Goal: Task Accomplishment & Management: Manage account settings

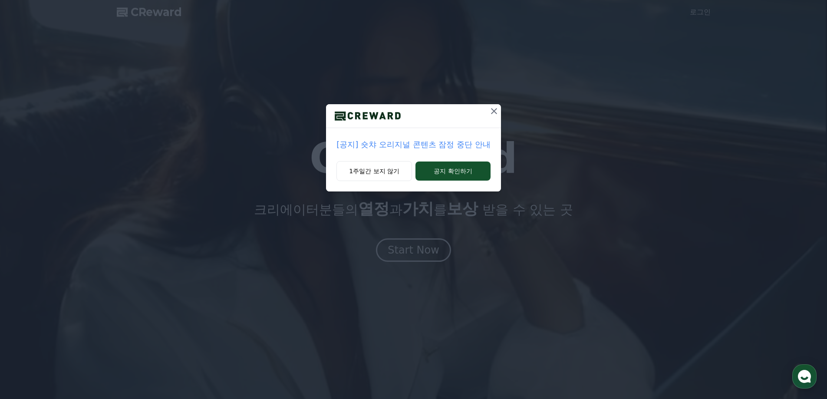
click at [380, 144] on p "[공지] 숏챠 오리지널 콘텐츠 잠정 중단 안내" at bounding box center [413, 144] width 154 height 12
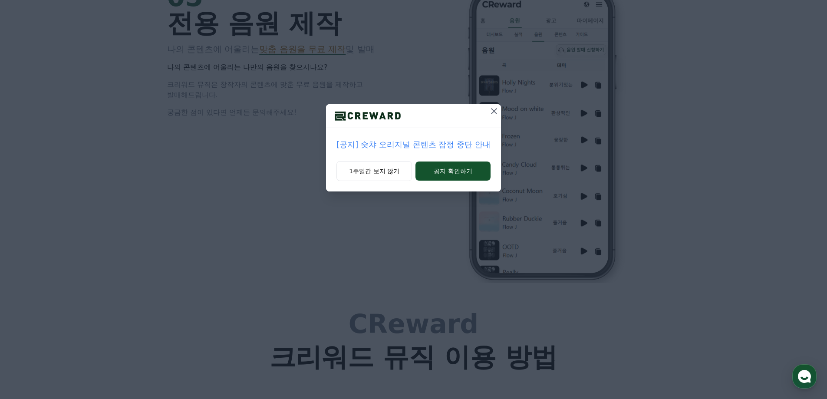
scroll to position [2344, 0]
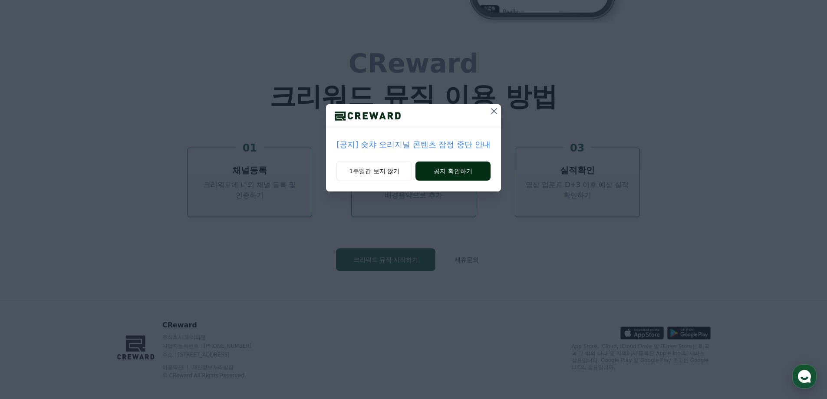
click at [454, 175] on button "공지 확인하기" at bounding box center [452, 171] width 75 height 19
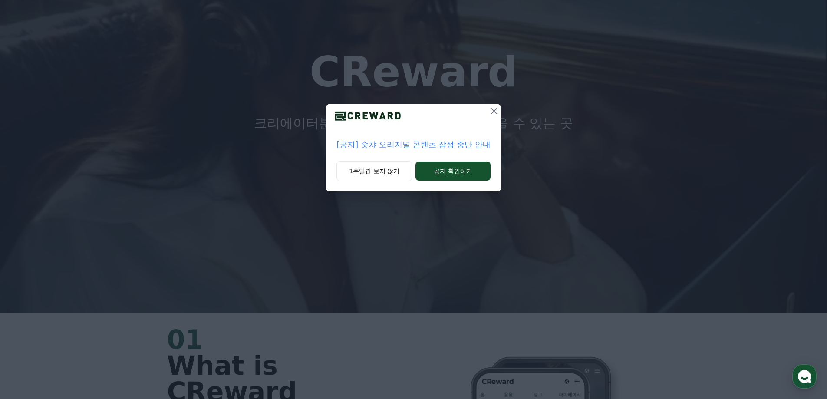
scroll to position [0, 0]
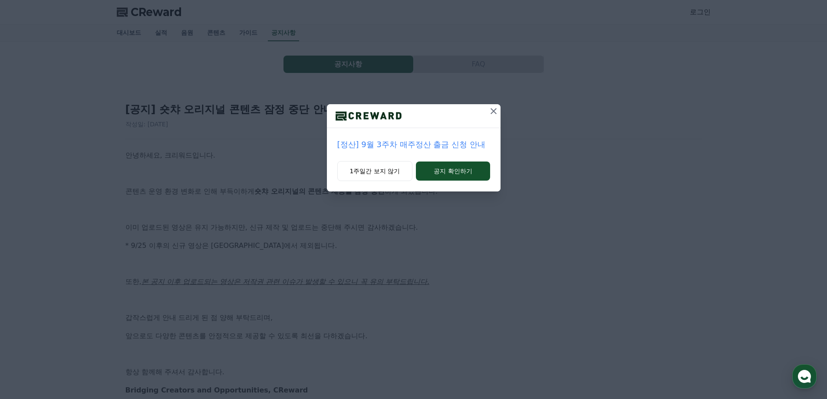
click at [494, 113] on icon at bounding box center [493, 111] width 10 height 10
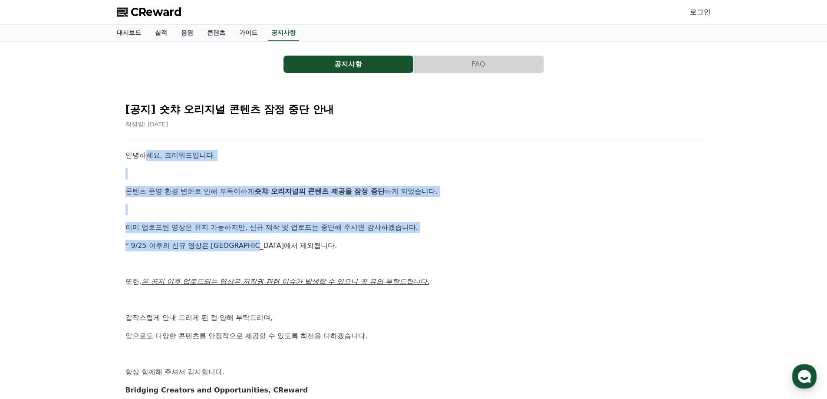
drag, startPoint x: 336, startPoint y: 269, endPoint x: 359, endPoint y: 272, distance: 22.8
click at [341, 269] on div "[공지] 숏챠 오리지널 콘텐츠 잠정 중단 안내 작성일: [DATE] 안녕하세요, 크리워드입니다. 콘텐츠 운영 환경 변화로 인해 부득이하게 숏챠…" at bounding box center [414, 259] width 580 height 330
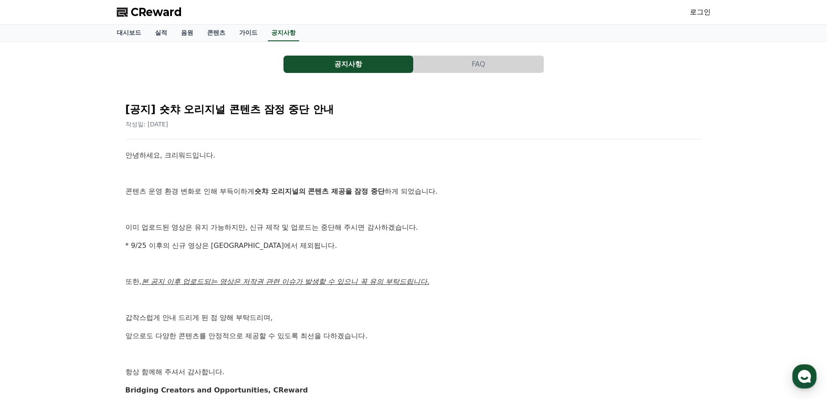
click at [359, 272] on div "안녕하세요, 크리워드입니다. 콘텐츠 운영 환경 변화로 인해 부득이하게 숏챠 오리지널의 콘텐츠 제공을 잠정 중단 하게 되었습니다. 이미 업로드된…" at bounding box center [413, 273] width 577 height 246
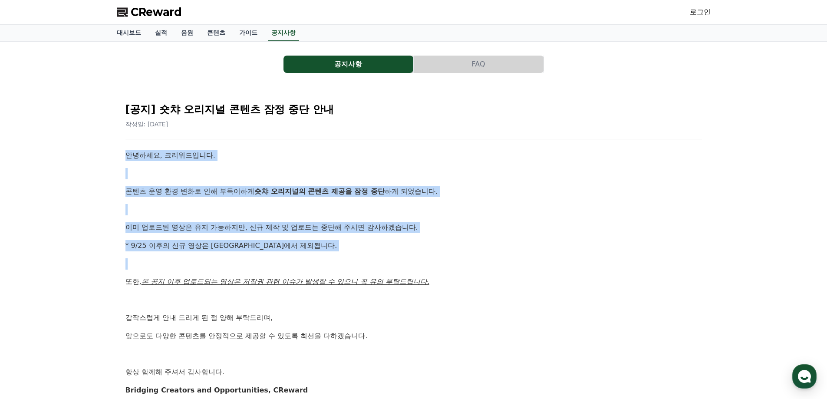
drag, startPoint x: 234, startPoint y: 201, endPoint x: 376, endPoint y: 274, distance: 159.8
click at [374, 273] on div "공지사항 FAQ [공지] 숏챠 오리지널 콘텐츠 잠정 중단 안내 작성일: [DATE] 안녕하세요, 크리워드입니다. 콘텐츠 운영 환경 변화로 인해…" at bounding box center [413, 240] width 827 height 396
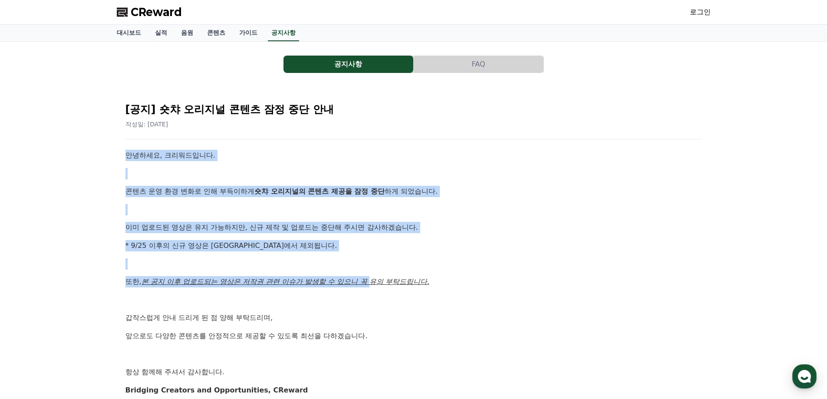
click at [376, 274] on div "안녕하세요, 크리워드입니다. 콘텐츠 운영 환경 변화로 인해 부득이하게 숏챠 오리지널의 콘텐츠 제공을 잠정 중단 하게 되었습니다. 이미 업로드된…" at bounding box center [413, 273] width 577 height 246
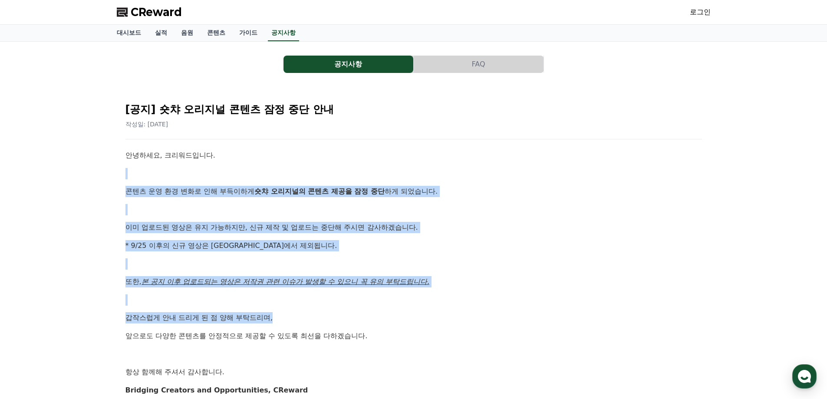
drag, startPoint x: 437, startPoint y: 313, endPoint x: 115, endPoint y: 164, distance: 354.5
click at [115, 163] on div "공지사항 FAQ [공지] 숏챠 오리지널 콘텐츠 잠정 중단 안내 작성일: [DATE] 안녕하세요, 크리워드입니다. 콘텐츠 운영 환경 변화로 인해…" at bounding box center [413, 239] width 601 height 389
click at [115, 164] on div "공지사항 FAQ [공지] 숏챠 오리지널 콘텐츠 잠정 중단 안내 작성일: [DATE] 안녕하세요, 크리워드입니다. 콘텐츠 운영 환경 변화로 인해…" at bounding box center [413, 239] width 601 height 389
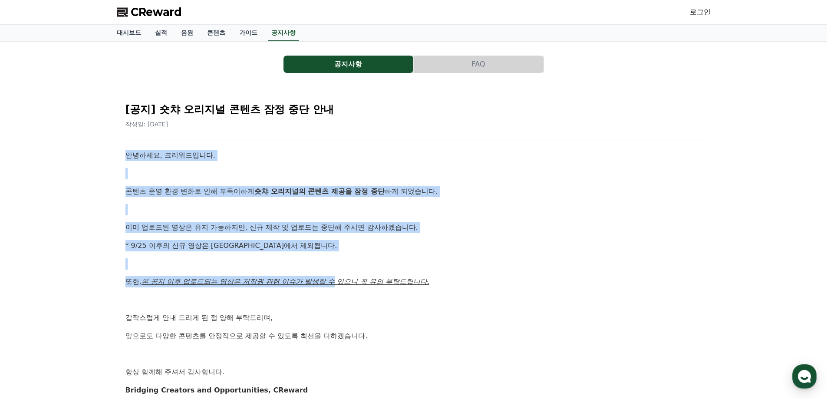
drag, startPoint x: 109, startPoint y: 152, endPoint x: 353, endPoint y: 287, distance: 279.3
click at [339, 284] on div "공지사항 FAQ [공지] 숏챠 오리지널 콘텐츠 잠정 중단 안내 작성일: [DATE] 안녕하세요, 크리워드입니다. 콘텐츠 운영 환경 변화로 인해…" at bounding box center [413, 240] width 827 height 396
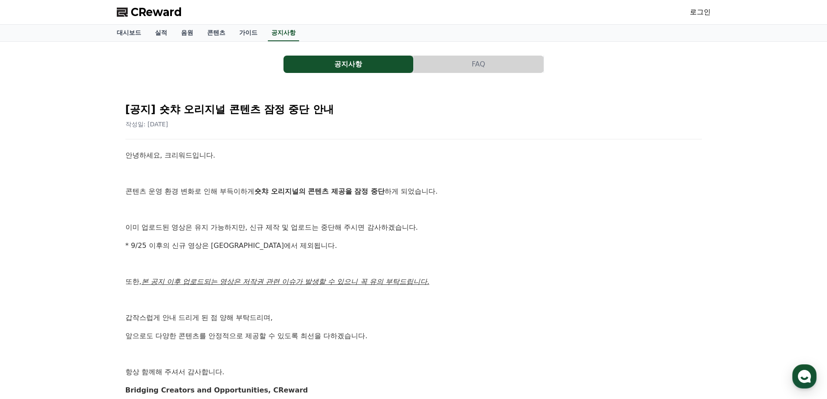
click at [353, 287] on div "안녕하세요, 크리워드입니다. 콘텐츠 운영 환경 변화로 인해 부득이하게 숏챠 오리지널의 콘텐츠 제공을 잠정 중단 하게 되었습니다. 이미 업로드된…" at bounding box center [413, 273] width 577 height 246
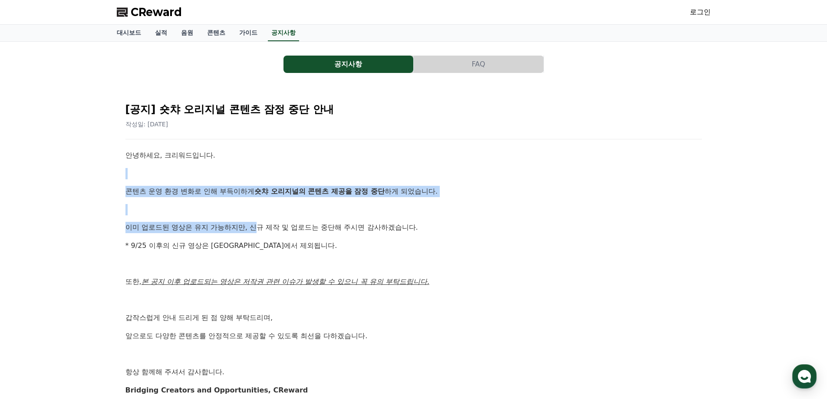
drag, startPoint x: 141, startPoint y: 162, endPoint x: 393, endPoint y: 282, distance: 279.8
click at [386, 281] on div "안녕하세요, 크리워드입니다. 콘텐츠 운영 환경 변화로 인해 부득이하게 숏챠 오리지널의 콘텐츠 제공을 잠정 중단 하게 되었습니다. 이미 업로드된…" at bounding box center [413, 273] width 577 height 246
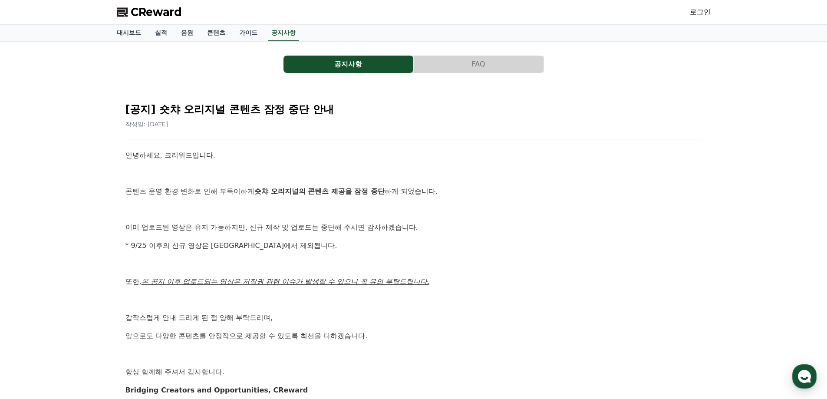
click at [397, 282] on u "본 공지 이후 업로드되는 영상은 저작권 관련 이슈가 발생할 수 있으니 꼭 유의 부탁드립니다." at bounding box center [286, 281] width 288 height 8
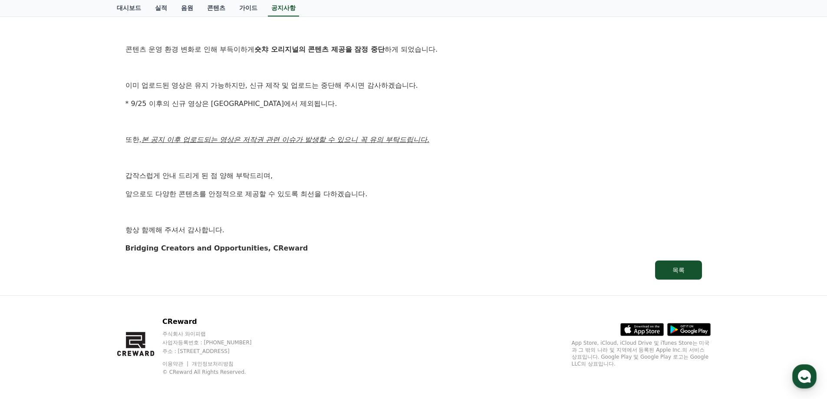
scroll to position [146, 0]
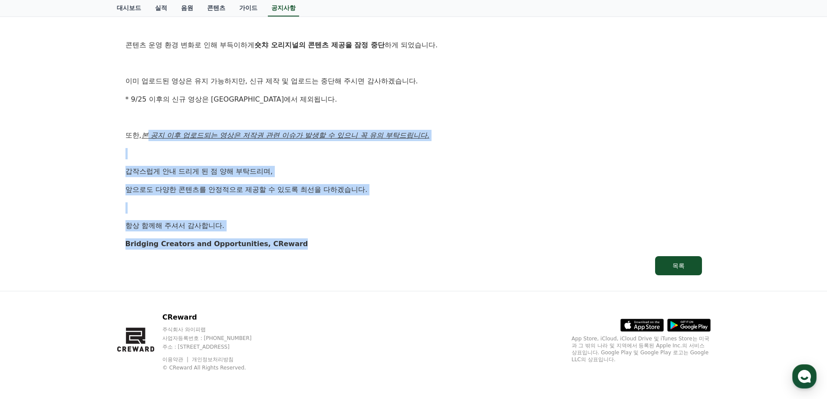
drag, startPoint x: 245, startPoint y: 187, endPoint x: 149, endPoint y: 132, distance: 111.0
click at [149, 132] on div "[공지] 숏챠 오리지널 콘텐츠 잠정 중단 안내 작성일: [DATE] 안녕하세요, 크리워드입니다. 콘텐츠 운영 환경 변화로 인해 부득이하게 숏챠…" at bounding box center [414, 112] width 580 height 330
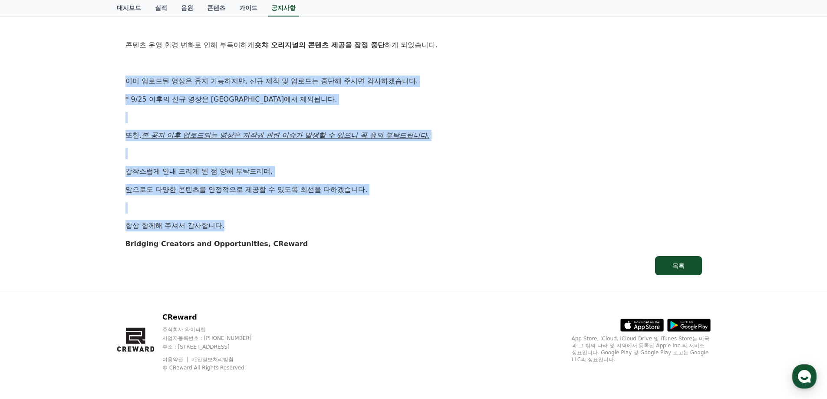
drag, startPoint x: 216, startPoint y: 88, endPoint x: 397, endPoint y: 217, distance: 222.4
click at [397, 217] on div "안녕하세요, 크리워드입니다. 콘텐츠 운영 환경 변화로 인해 부득이하게 숏챠 오리지널의 콘텐츠 제공을 잠정 중단 하게 되었습니다. 이미 업로드된…" at bounding box center [413, 126] width 577 height 246
drag, startPoint x: 340, startPoint y: 281, endPoint x: 81, endPoint y: 58, distance: 342.0
click at [81, 58] on div "공지사항 FAQ [공지] 숏챠 오리지널 콘텐츠 잠정 중단 안내 작성일: [DATE] 안녕하세요, 크리워드입니다. 콘텐츠 운영 환경 변화로 인해…" at bounding box center [413, 93] width 827 height 396
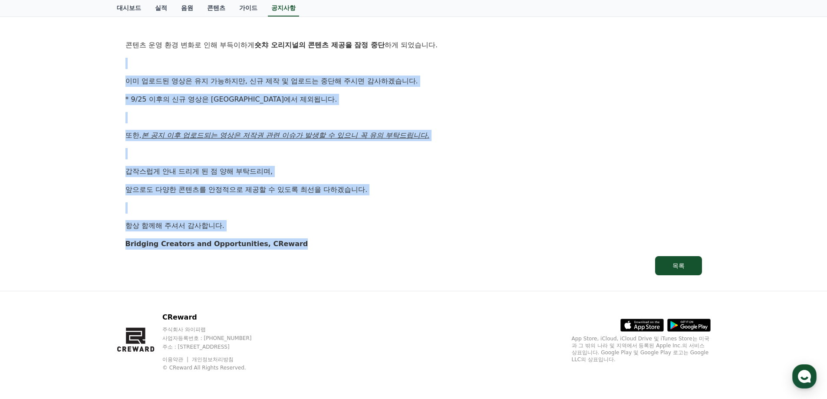
click at [81, 58] on div "공지사항 FAQ [공지] 숏챠 오리지널 콘텐츠 잠정 중단 안내 작성일: [DATE] 안녕하세요, 크리워드입니다. 콘텐츠 운영 환경 변화로 인해…" at bounding box center [413, 93] width 827 height 396
drag, startPoint x: 64, startPoint y: 71, endPoint x: 366, endPoint y: 242, distance: 346.7
click at [364, 242] on div "공지사항 FAQ [공지] 숏챠 오리지널 콘텐츠 잠정 중단 안내 작성일: [DATE] 안녕하세요, 크리워드입니다. 콘텐츠 운영 환경 변화로 인해…" at bounding box center [413, 93] width 827 height 396
click at [366, 242] on p "Bridging Creators and Opportunities, CReward" at bounding box center [413, 243] width 577 height 11
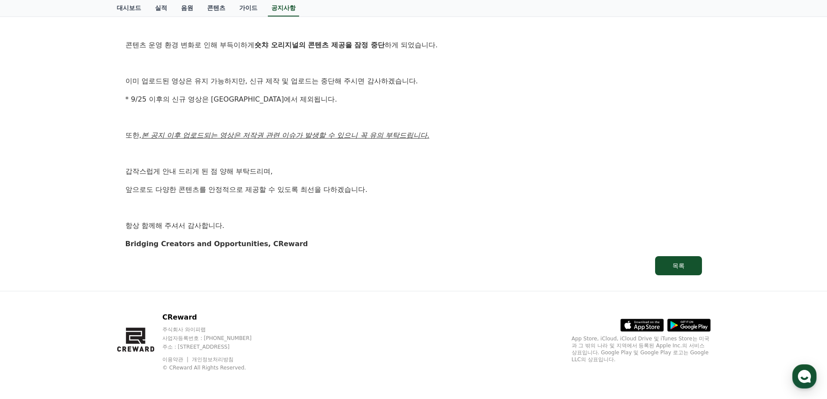
scroll to position [0, 0]
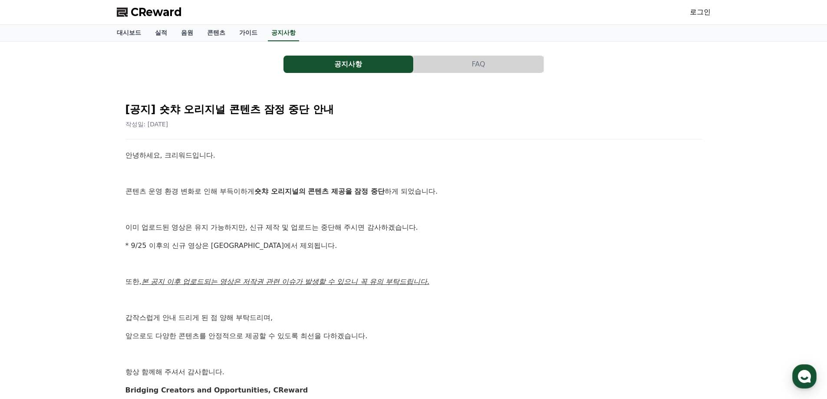
click at [457, 67] on button "FAQ" at bounding box center [479, 64] width 130 height 17
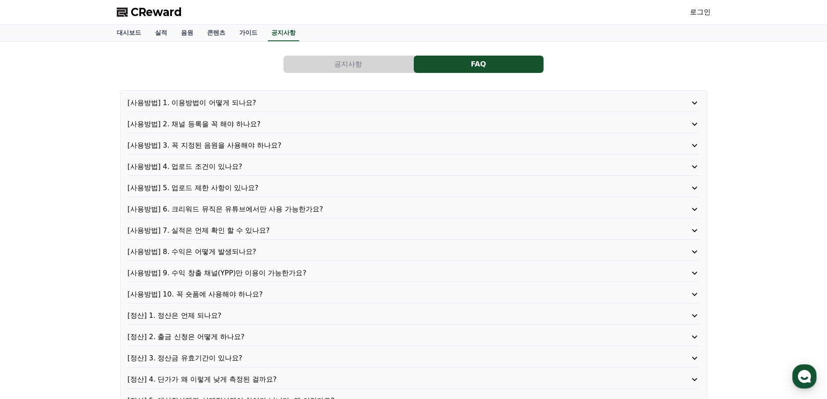
click at [333, 53] on div "공지사항 FAQ [사용방법] 1. 이용방법이 어떻게 되나요? [사용방법] 2. 채널 등록을 꼭 해야 하나요? [사용방법] 3. 꼭 지정된 음원…" at bounding box center [414, 233] width 594 height 368
drag, startPoint x: 327, startPoint y: 64, endPoint x: 287, endPoint y: 48, distance: 43.5
click at [326, 64] on button "공지사항" at bounding box center [349, 64] width 130 height 17
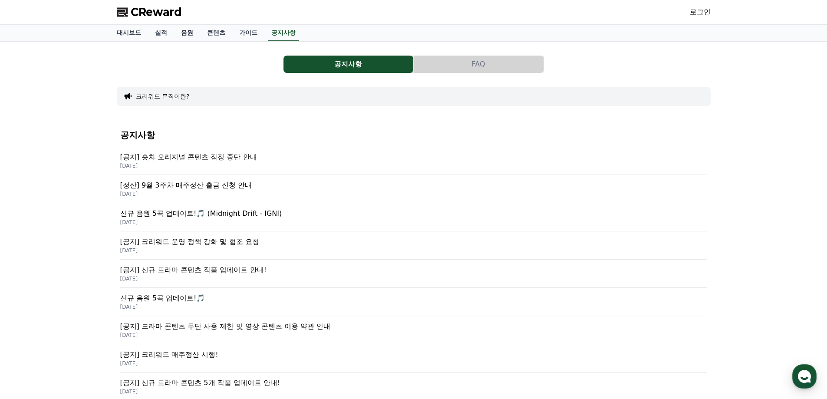
click at [194, 38] on link "음원" at bounding box center [187, 33] width 26 height 16
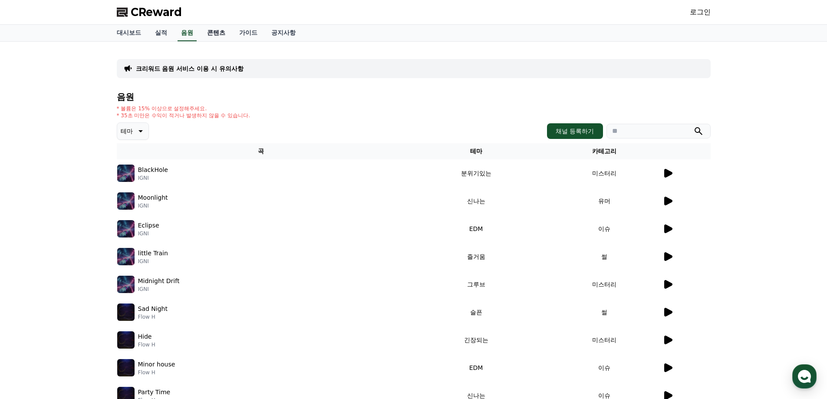
click at [208, 36] on link "콘텐츠" at bounding box center [216, 33] width 32 height 16
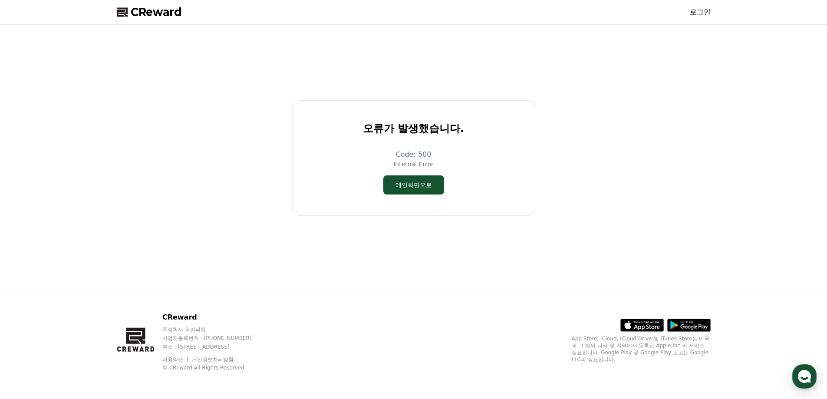
click at [423, 173] on div "Code: 500 Internal Error 메인화면으로" at bounding box center [413, 171] width 235 height 45
click at [415, 186] on button "메인화면으로" at bounding box center [413, 184] width 61 height 19
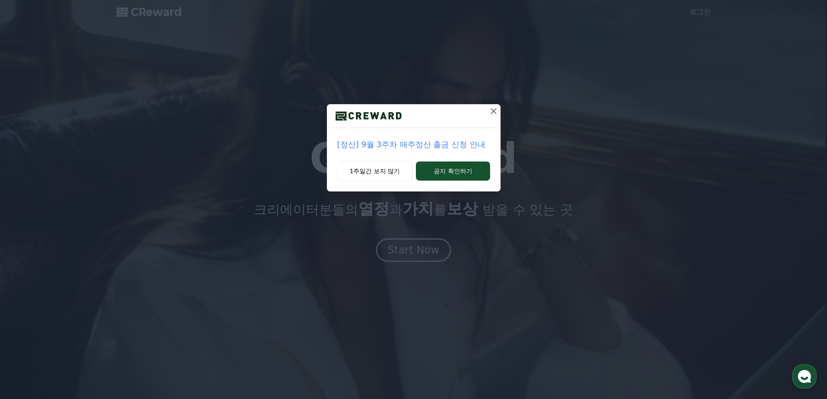
click at [498, 109] on icon at bounding box center [493, 111] width 10 height 10
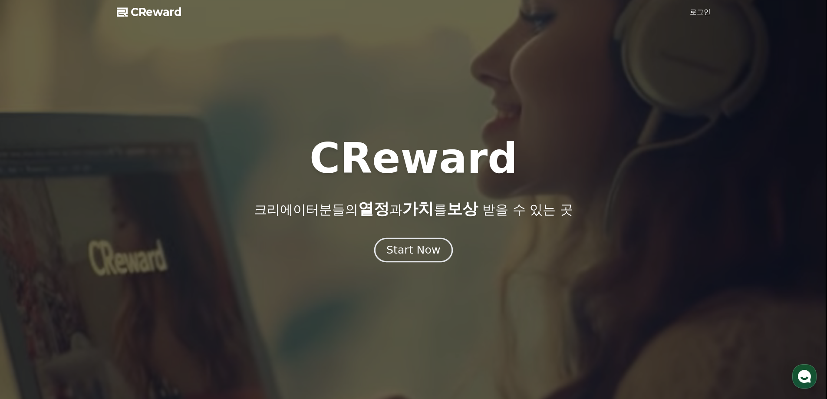
click at [429, 245] on div "Start Now" at bounding box center [413, 250] width 54 height 15
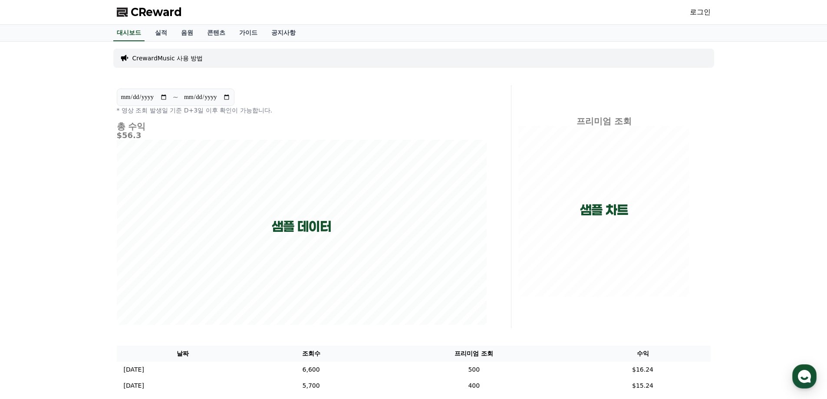
click at [683, 13] on div "CReward 로그인" at bounding box center [414, 12] width 608 height 24
click at [704, 14] on link "로그인" at bounding box center [700, 12] width 21 height 10
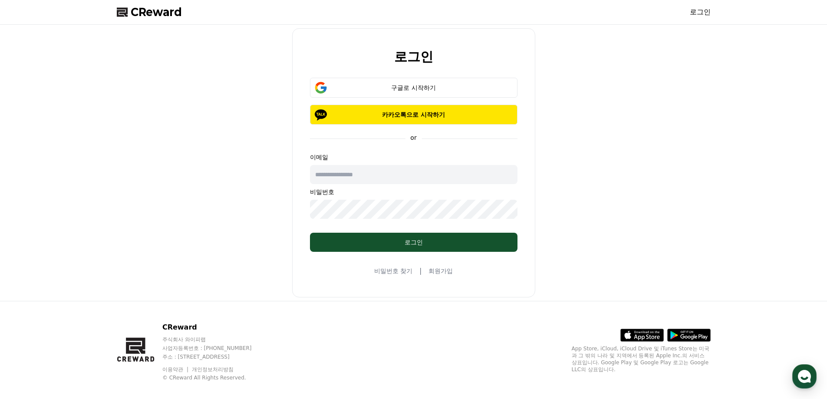
click at [244, 157] on div "로그인 구글로 시작하기 카카오톡으로 시작하기 or 이메일 비밀번호 로그인 비밀번호 찾기 | 회원가입" at bounding box center [413, 162] width 601 height 269
click at [338, 169] on input "text" at bounding box center [414, 174] width 208 height 19
click at [268, 189] on div "로그인 구글로 시작하기 카카오톡으로 시작하기 or 이메일 비밀번호 로그인 비밀번호 찾기 | 회원가입" at bounding box center [413, 162] width 601 height 269
click at [172, 225] on div "로그인 구글로 시작하기 카카오톡으로 시작하기 or 이메일 비밀번호 로그인 비밀번호 찾기 | 회원가입" at bounding box center [413, 162] width 601 height 269
drag, startPoint x: 281, startPoint y: 51, endPoint x: 592, endPoint y: 196, distance: 343.0
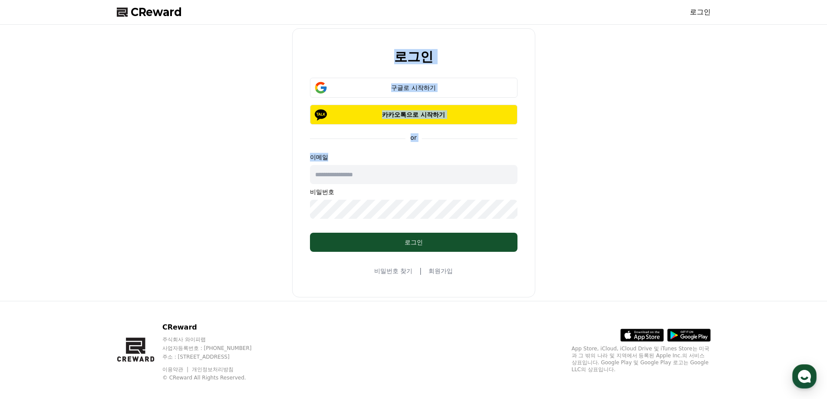
click at [588, 194] on div "로그인 구글로 시작하기 카카오톡으로 시작하기 or 이메일 비밀번호 로그인 비밀번호 찾기 | 회원가입" at bounding box center [413, 162] width 601 height 269
click at [592, 196] on div "로그인 구글로 시작하기 카카오톡으로 시작하기 or 이메일 비밀번호 로그인 비밀번호 찾기 | 회원가입" at bounding box center [413, 162] width 601 height 269
